Goal: Transaction & Acquisition: Purchase product/service

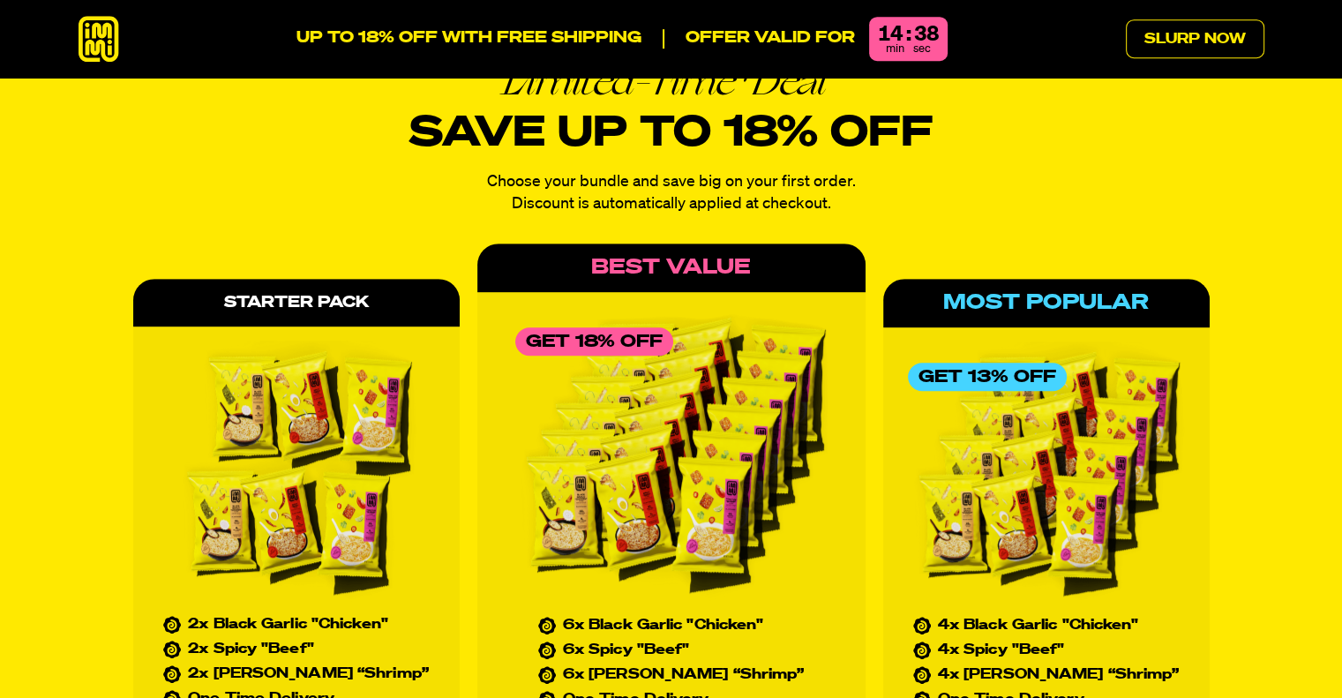
scroll to position [7692, 0]
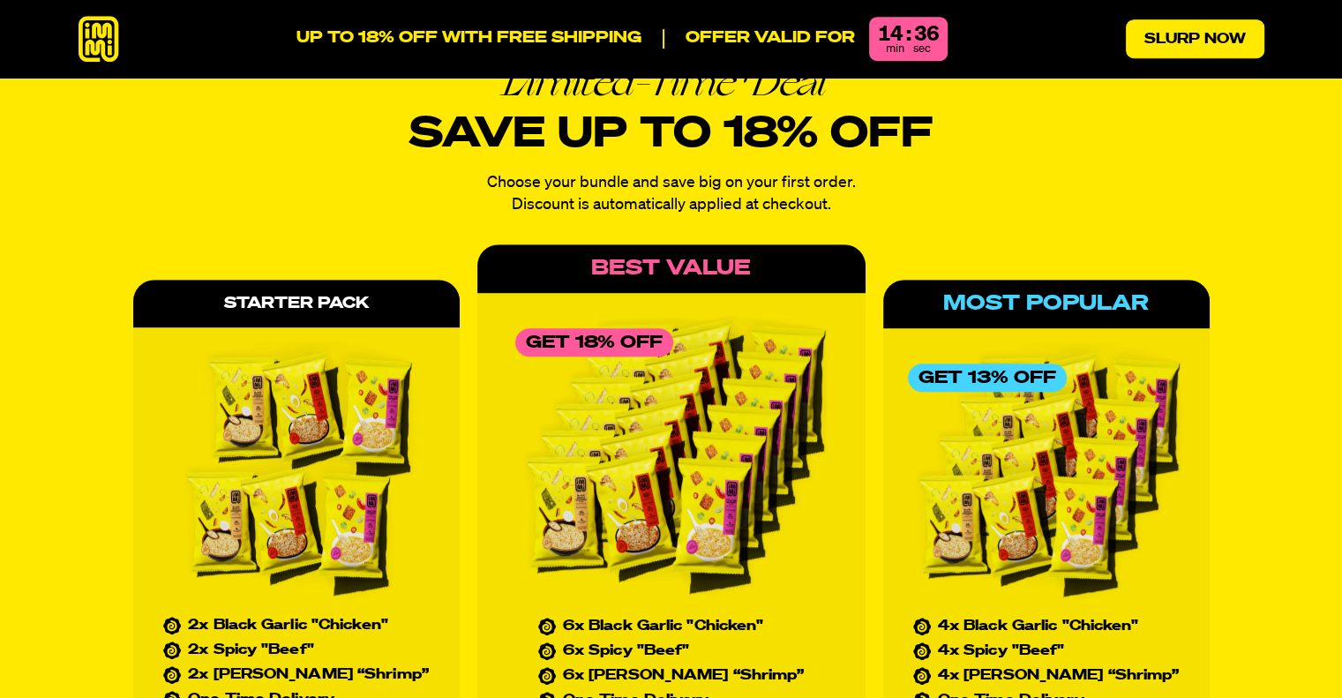
click at [1196, 36] on link "Slurp Now" at bounding box center [1195, 38] width 139 height 39
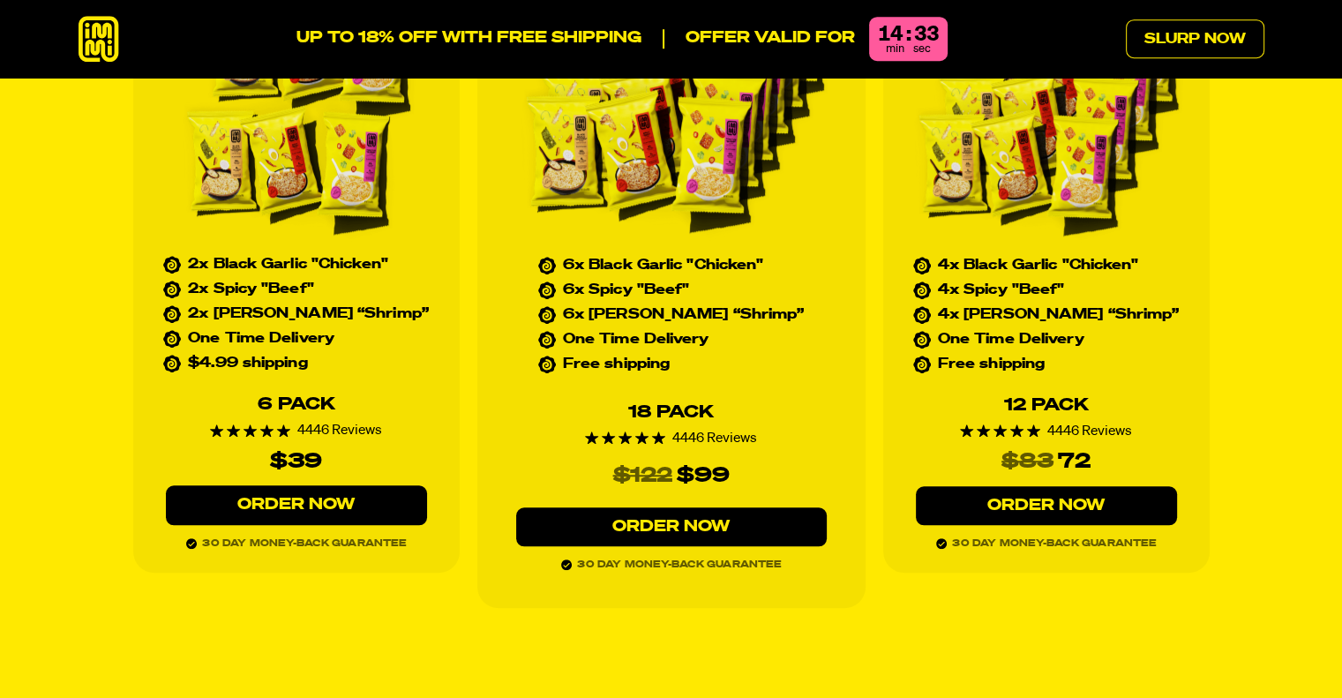
scroll to position [8054, 0]
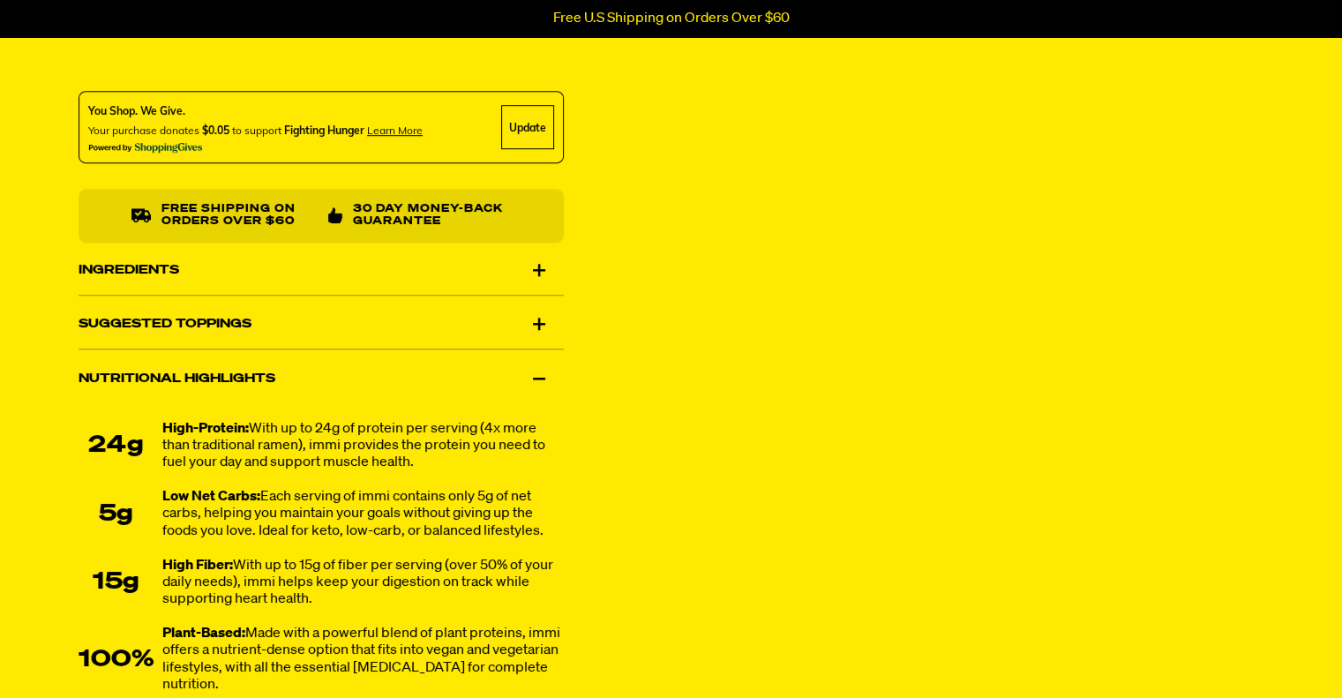
scroll to position [973, 0]
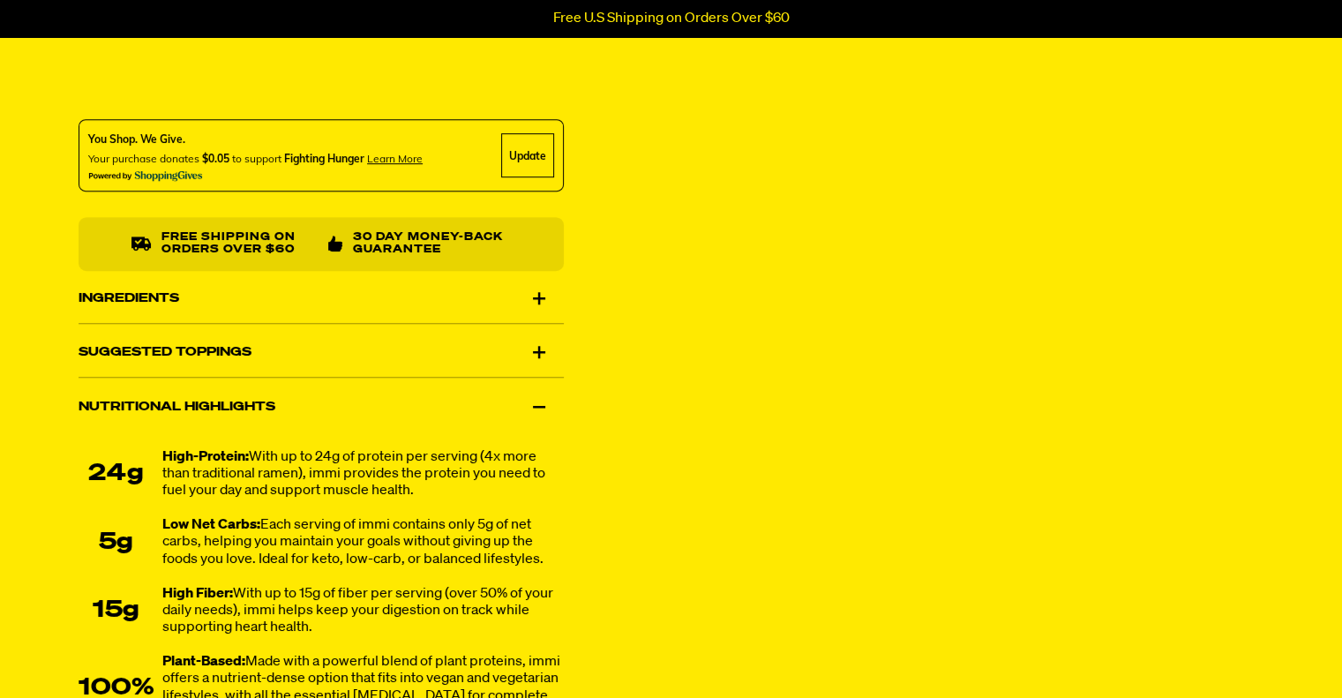
click at [129, 296] on div "Ingredients" at bounding box center [321, 297] width 485 height 49
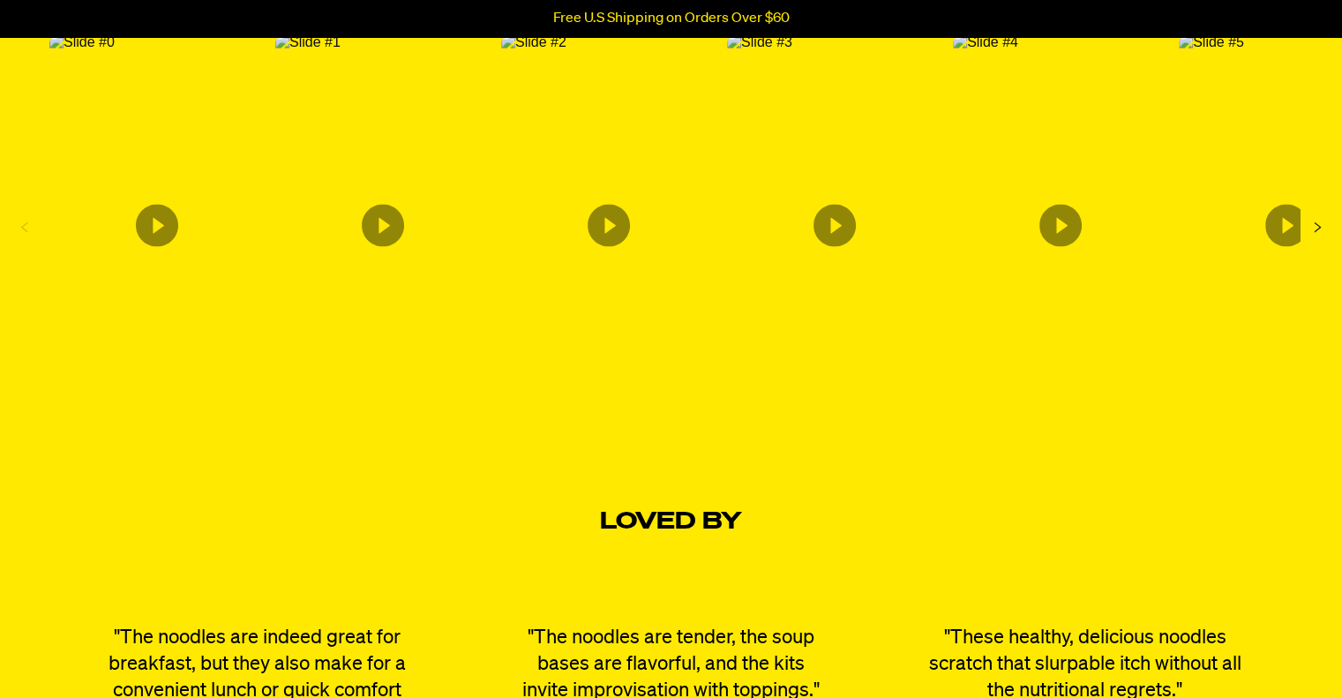
scroll to position [3672, 0]
